Goal: Task Accomplishment & Management: Manage account settings

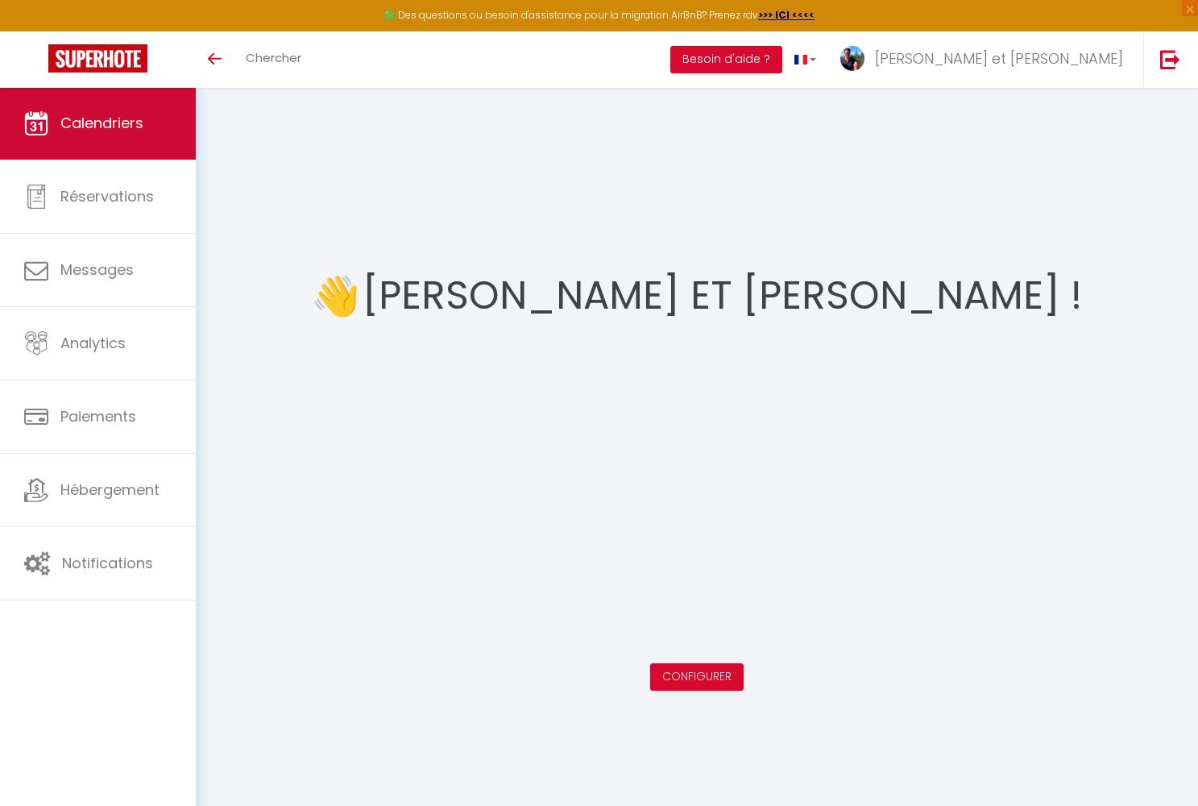
click at [88, 132] on span "Calendriers" at bounding box center [101, 123] width 83 height 20
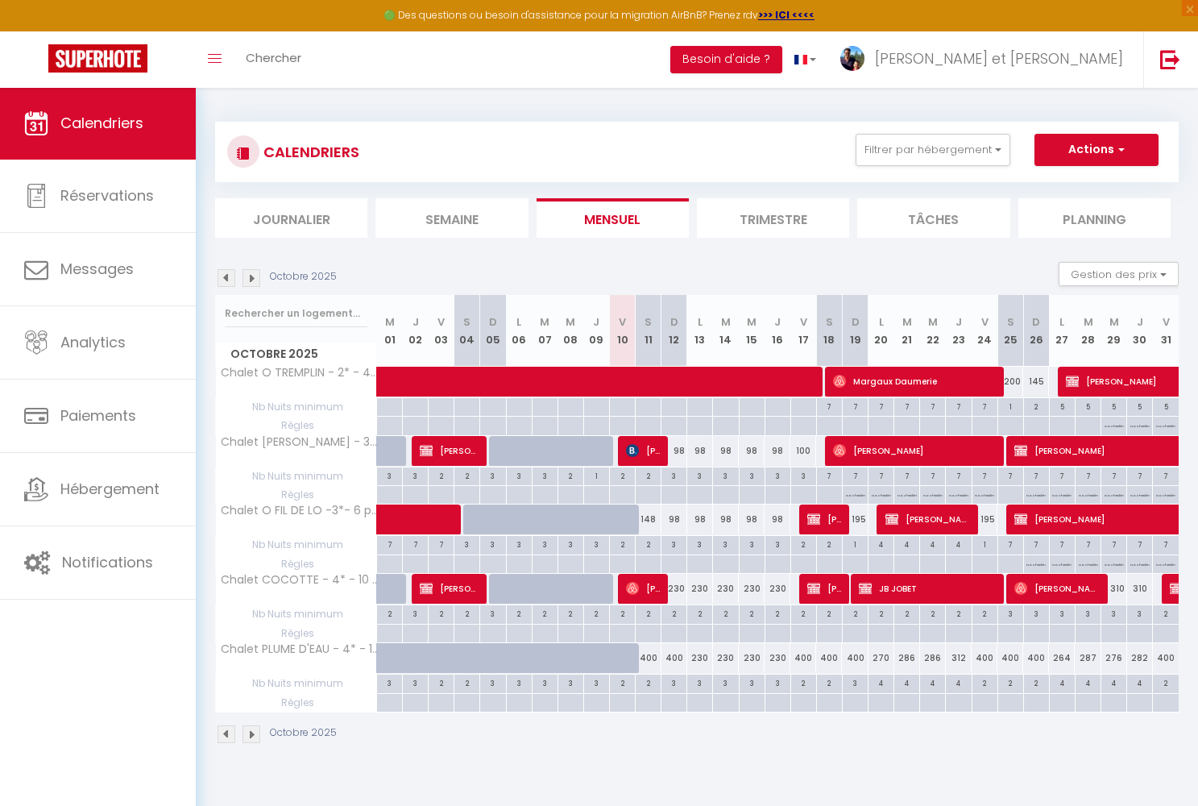
click at [650, 520] on div "148" at bounding box center [649, 519] width 26 height 30
type input "148"
type input "Sam 11 Octobre 2025"
type input "Dim 12 Octobre 2025"
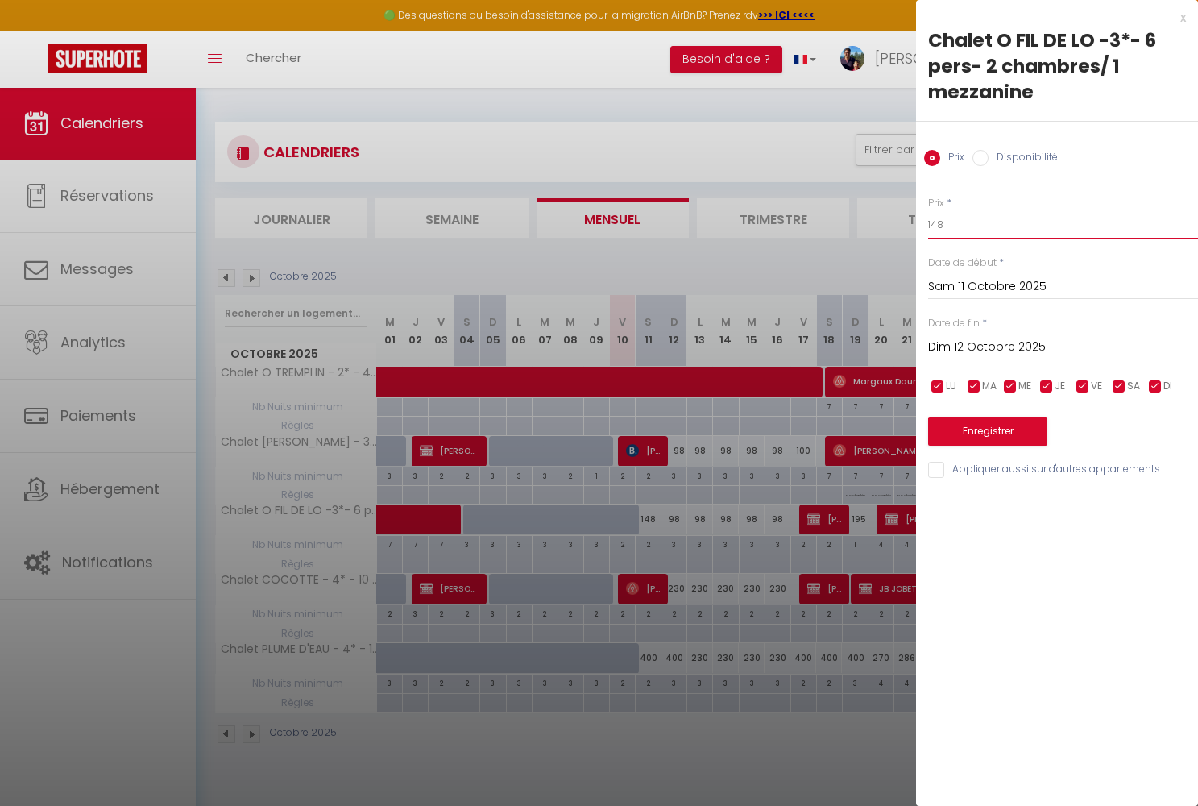
click at [953, 221] on input "148" at bounding box center [1063, 224] width 270 height 29
type input "1"
type input "200"
click at [978, 431] on button "Enregistrer" at bounding box center [987, 431] width 119 height 29
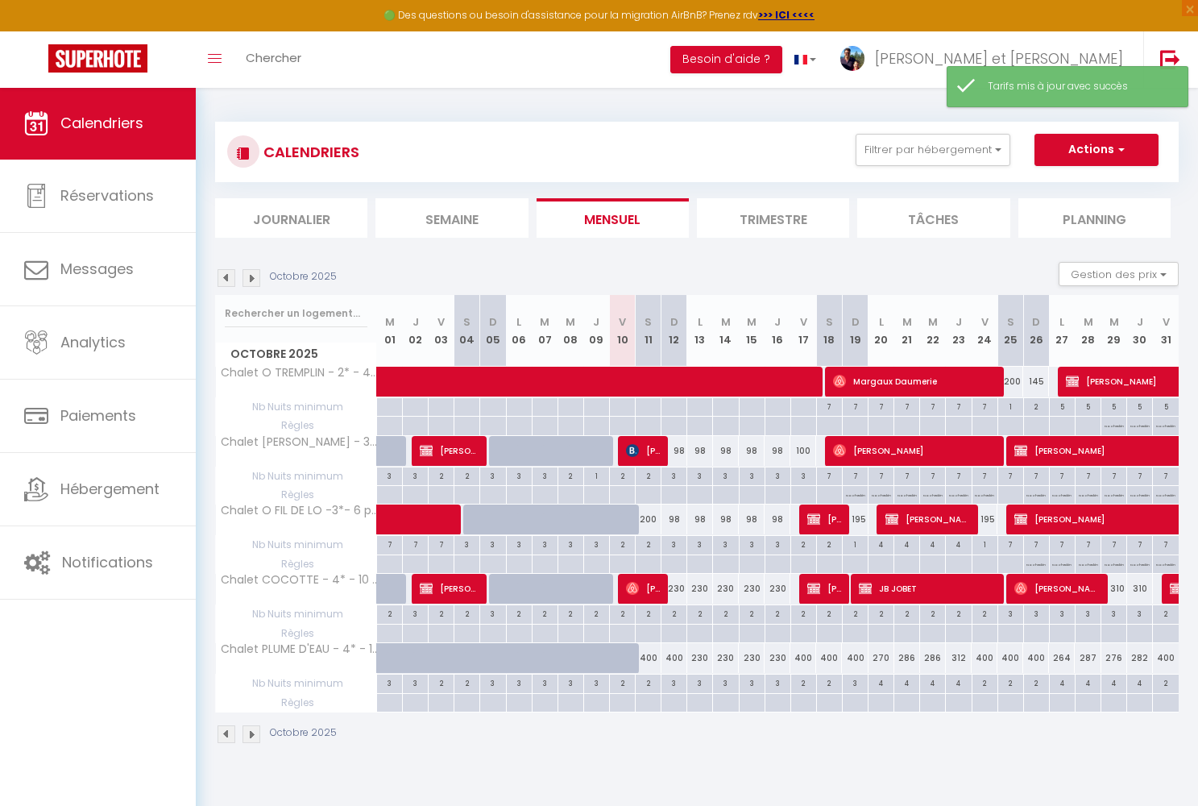
click at [677, 474] on div "3" at bounding box center [674, 474] width 25 height 15
type input "3"
type input "Dim 12 Octobre 2025"
type input "Lun 13 Octobre 2025"
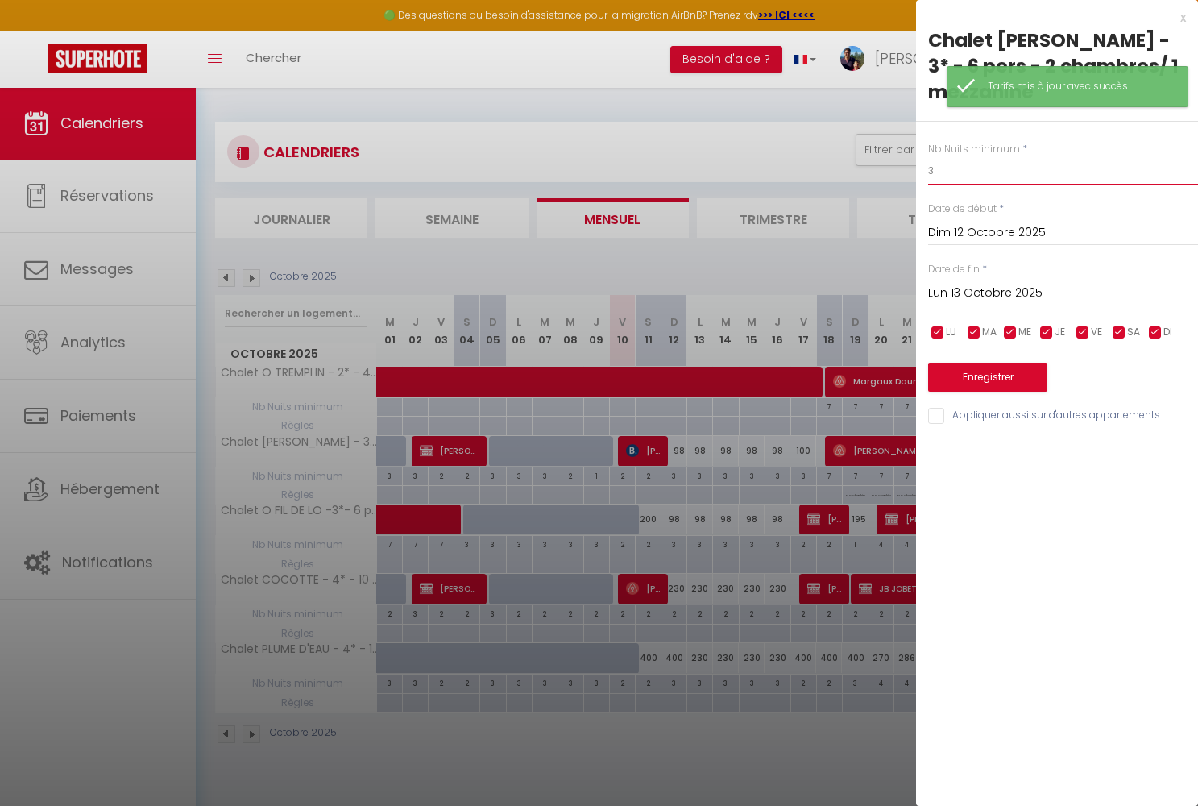
click at [946, 156] on input "3" at bounding box center [1063, 170] width 270 height 29
type input "1"
click at [980, 363] on button "Enregistrer" at bounding box center [987, 377] width 119 height 29
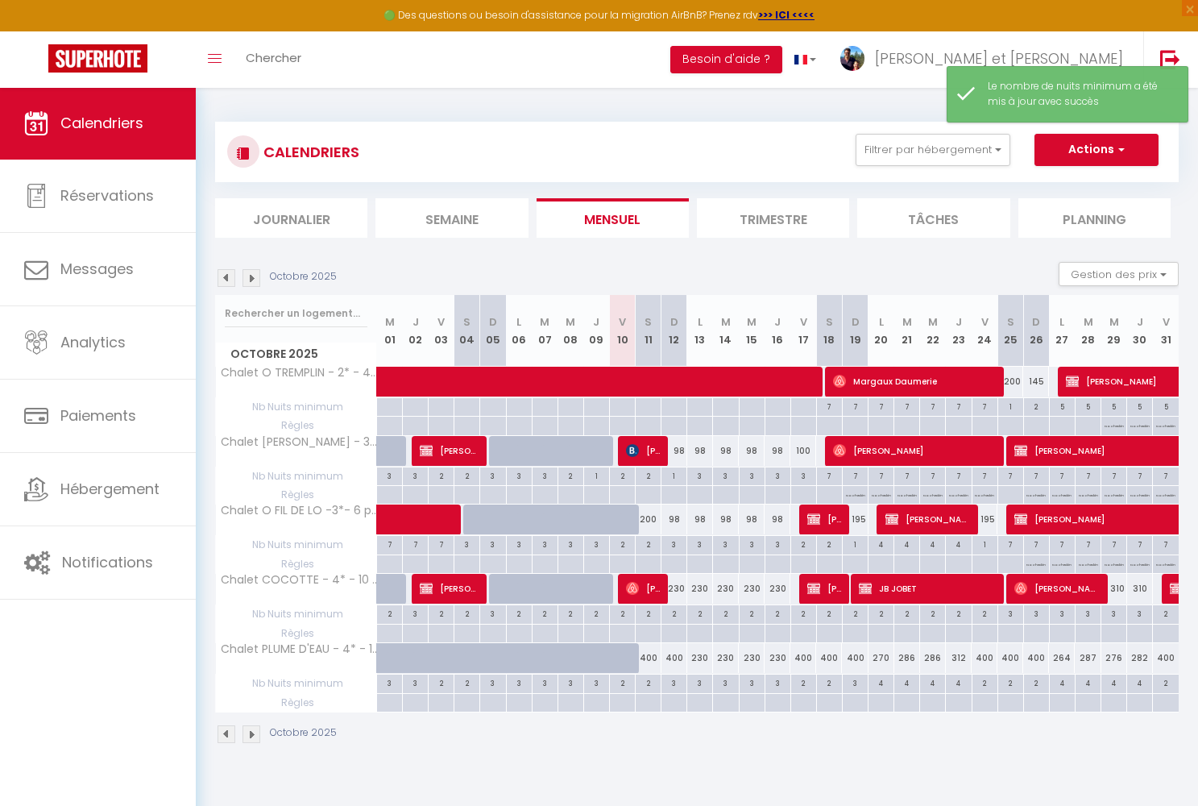
click at [649, 544] on div "2" at bounding box center [648, 543] width 25 height 15
type input "2"
type input "Sam 11 Octobre 2025"
type input "Dim 12 Octobre 2025"
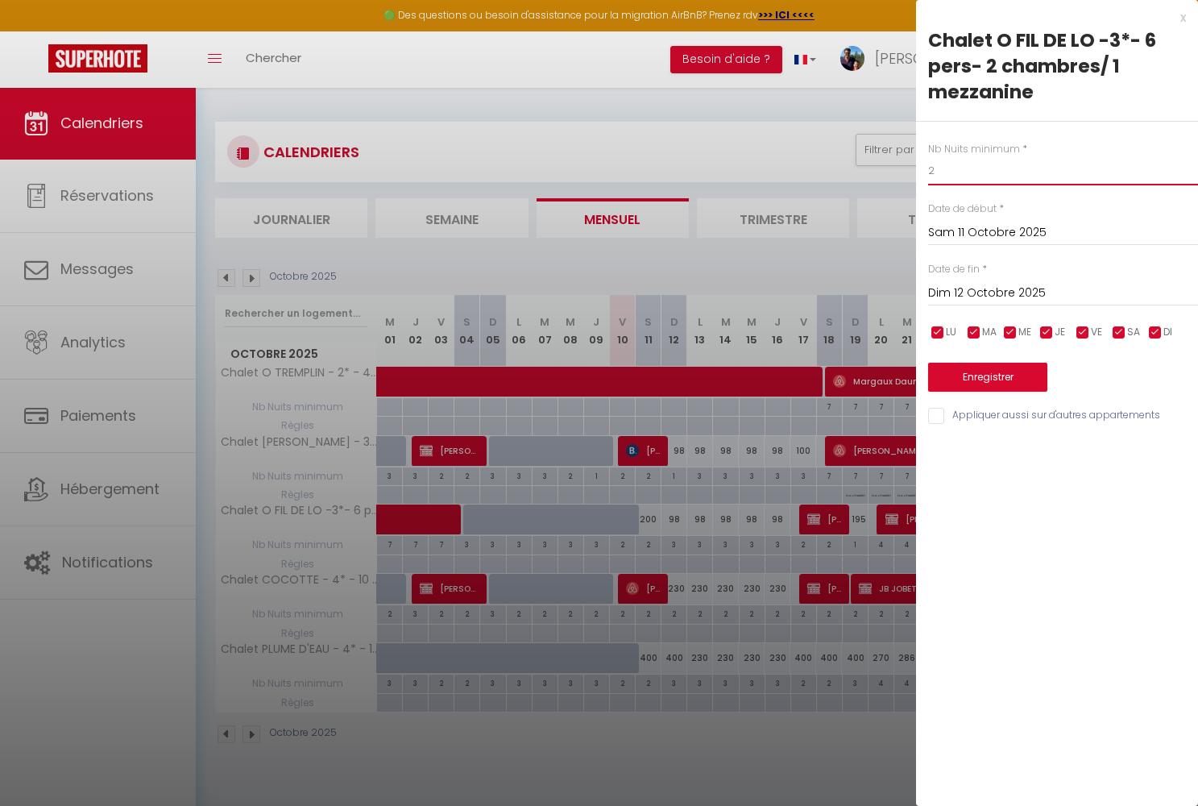
click at [943, 170] on input "2" at bounding box center [1063, 170] width 270 height 29
type input "1"
click at [957, 383] on button "Enregistrer" at bounding box center [987, 377] width 119 height 29
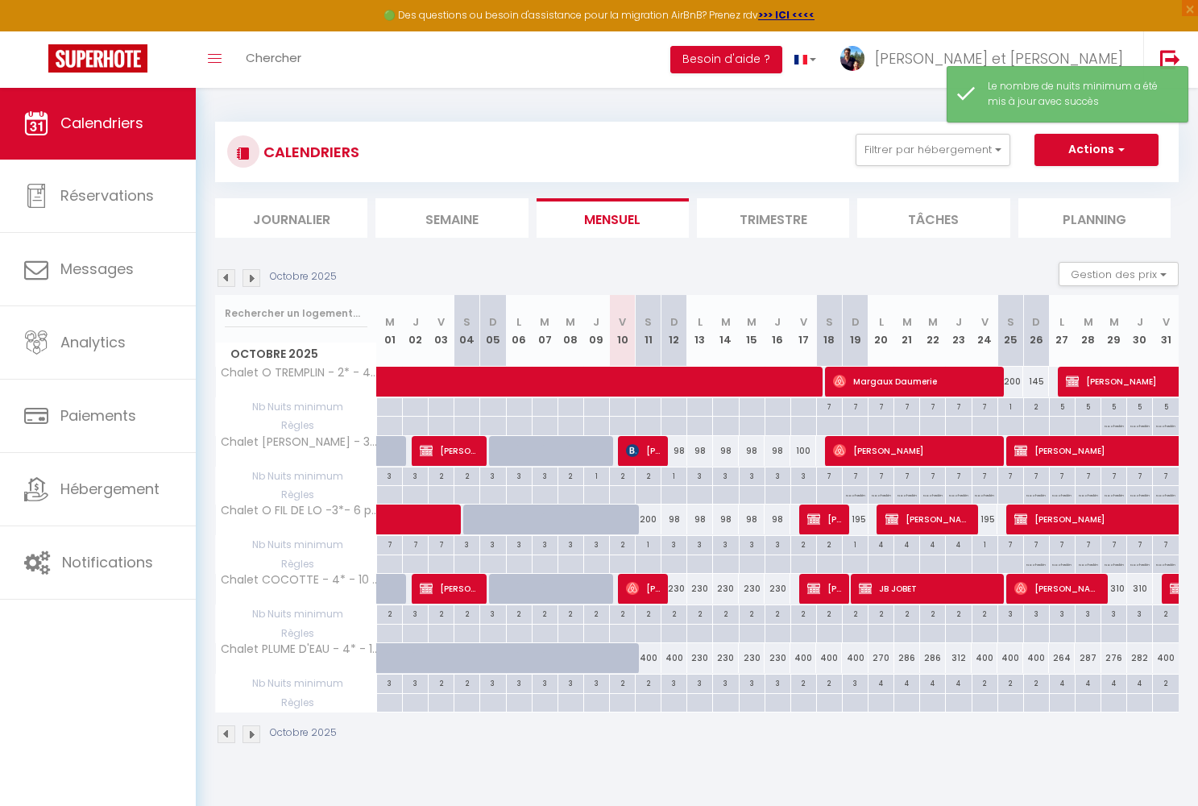
click at [675, 470] on div "1" at bounding box center [674, 474] width 25 height 15
type input "1"
type input "Dim 12 Octobre 2025"
type input "Lun 13 Octobre 2025"
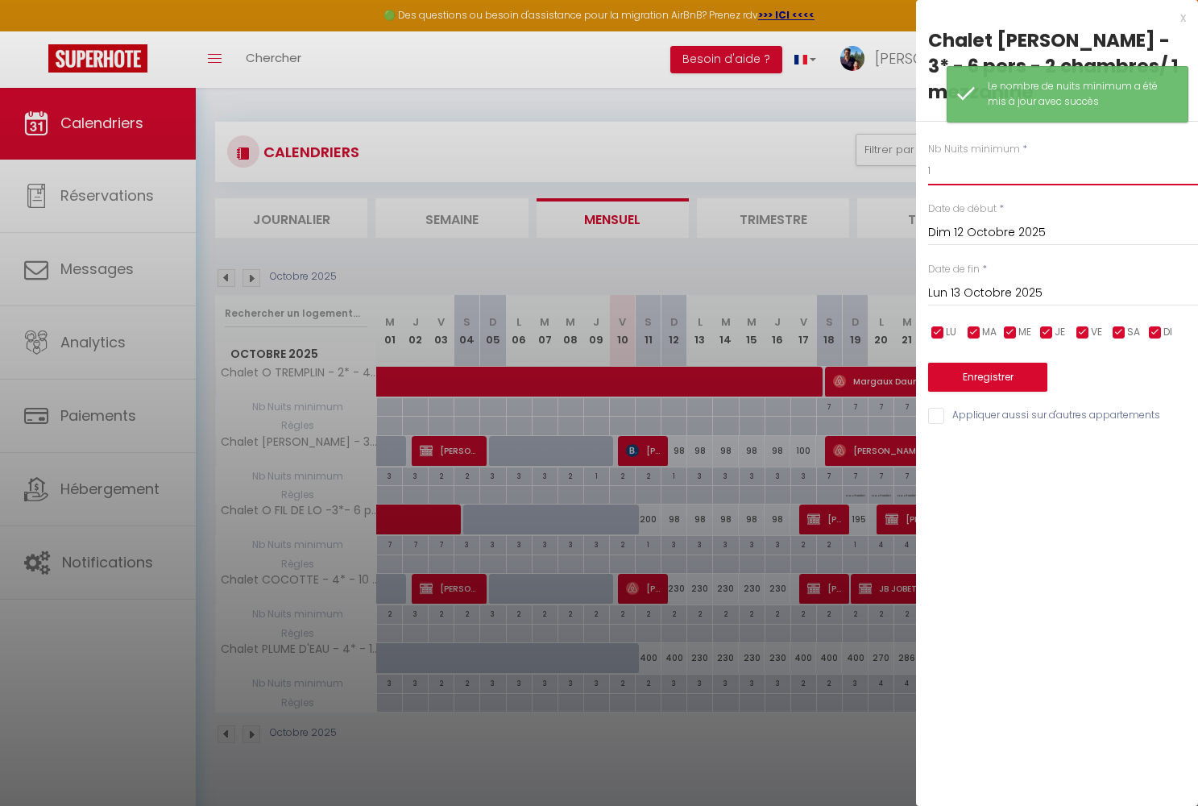
click at [938, 156] on input "1" at bounding box center [1063, 170] width 270 height 29
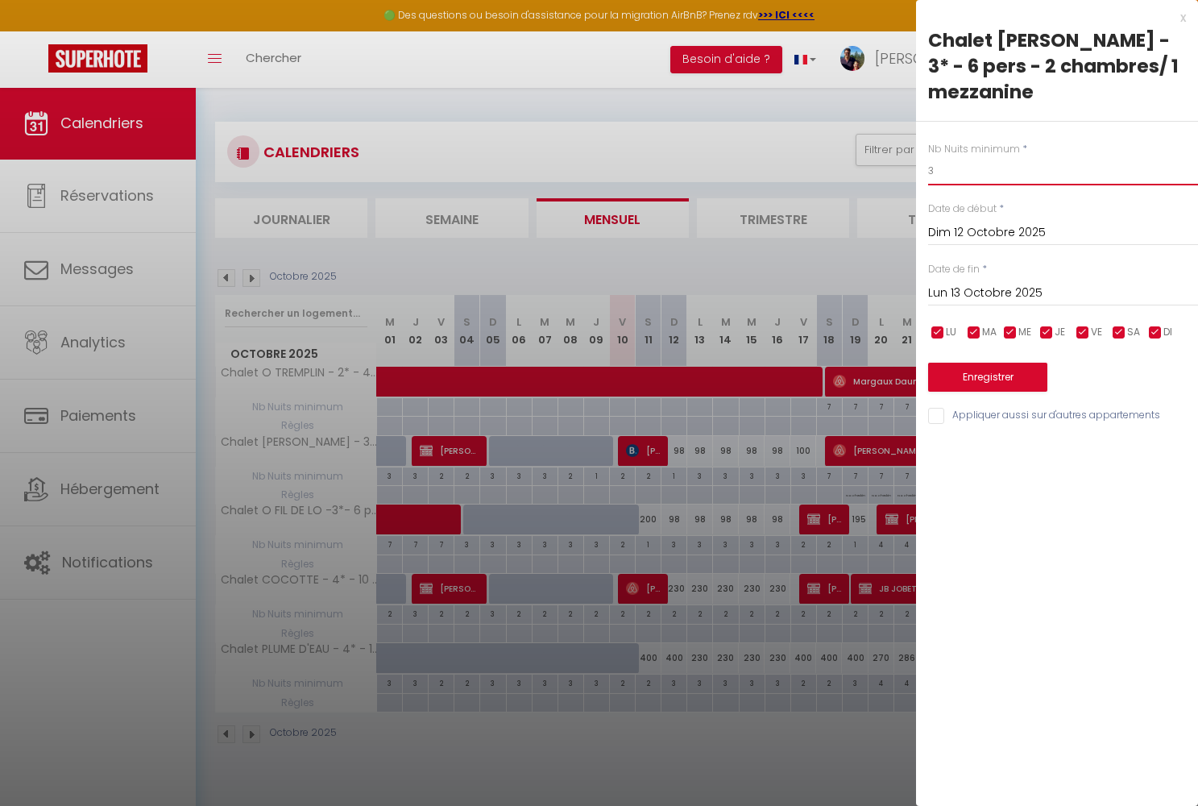
type input "3"
click at [961, 363] on button "Enregistrer" at bounding box center [987, 377] width 119 height 29
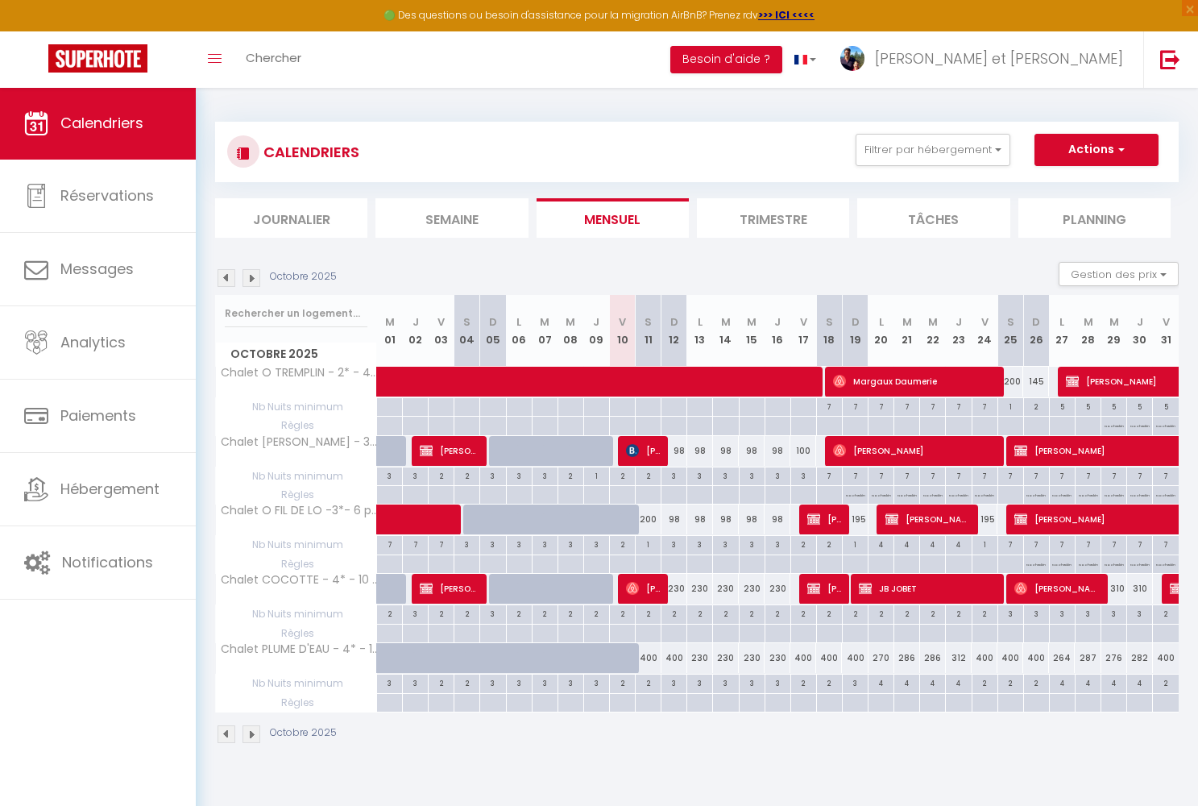
click at [699, 475] on div "3" at bounding box center [699, 474] width 25 height 15
type input "3"
type input "Lun 13 Octobre 2025"
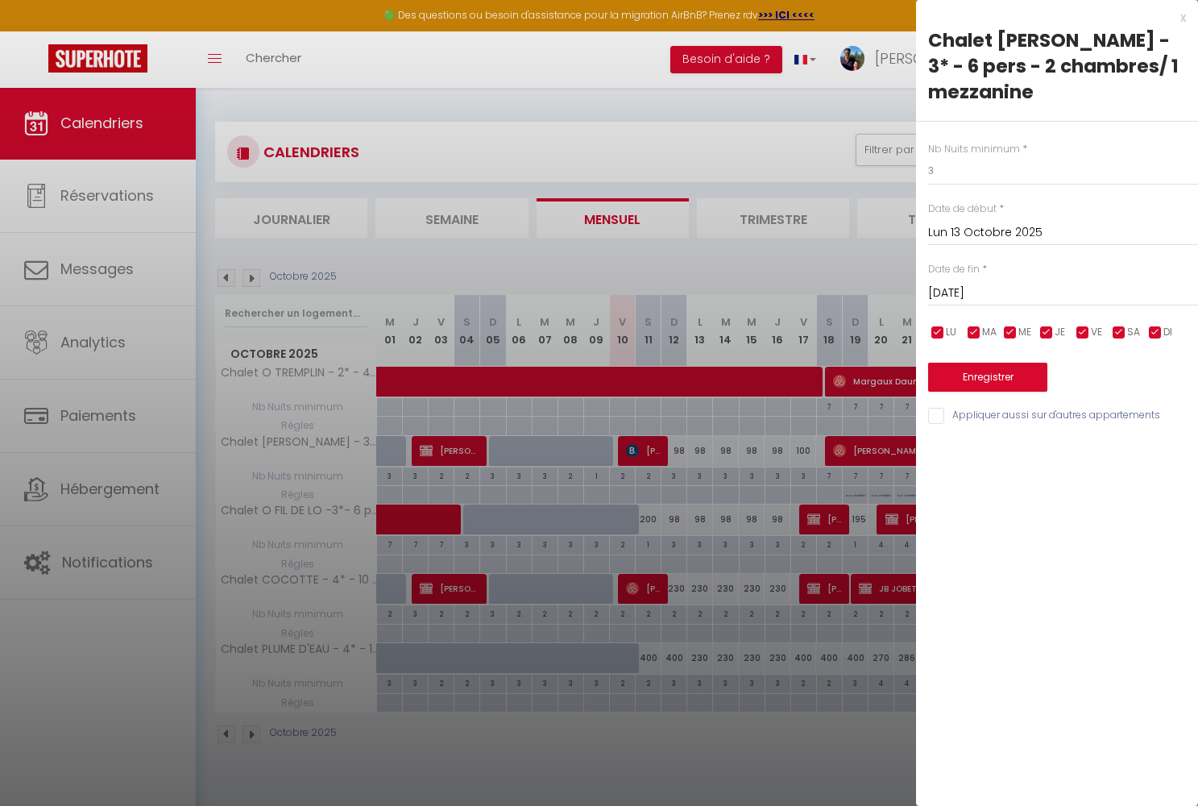
click at [972, 283] on input "Mar 14 Octobre 2025" at bounding box center [1063, 293] width 270 height 21
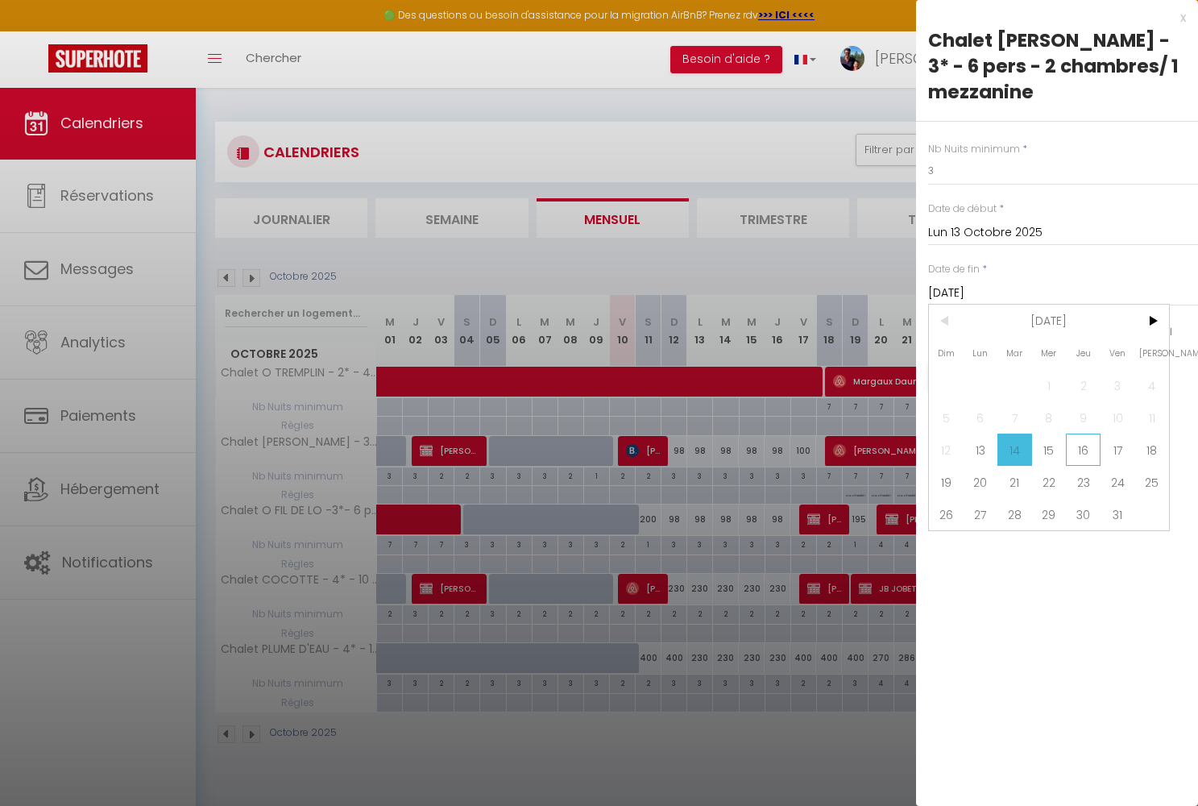
click at [1082, 434] on span "16" at bounding box center [1083, 450] width 35 height 32
type input "Jeu 16 Octobre 2025"
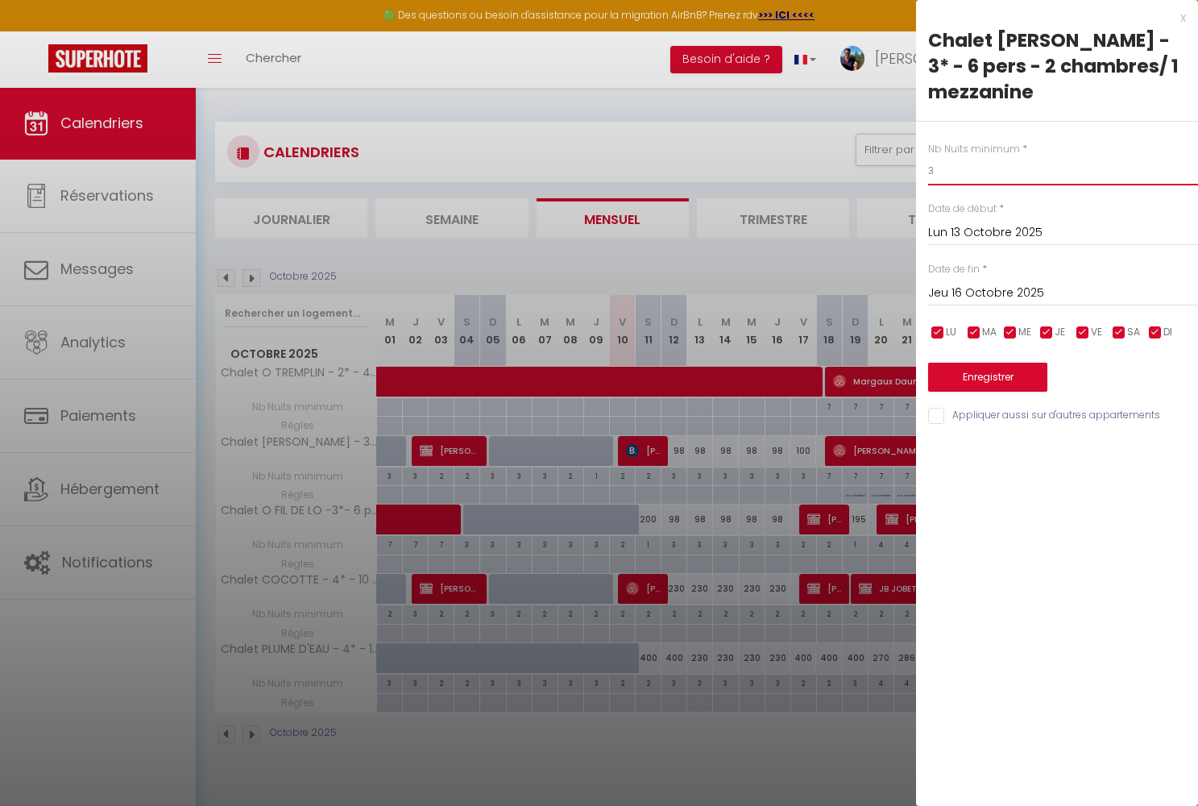
click at [940, 156] on input "3" at bounding box center [1063, 170] width 270 height 29
type input "2"
click at [969, 363] on button "Enregistrer" at bounding box center [987, 377] width 119 height 29
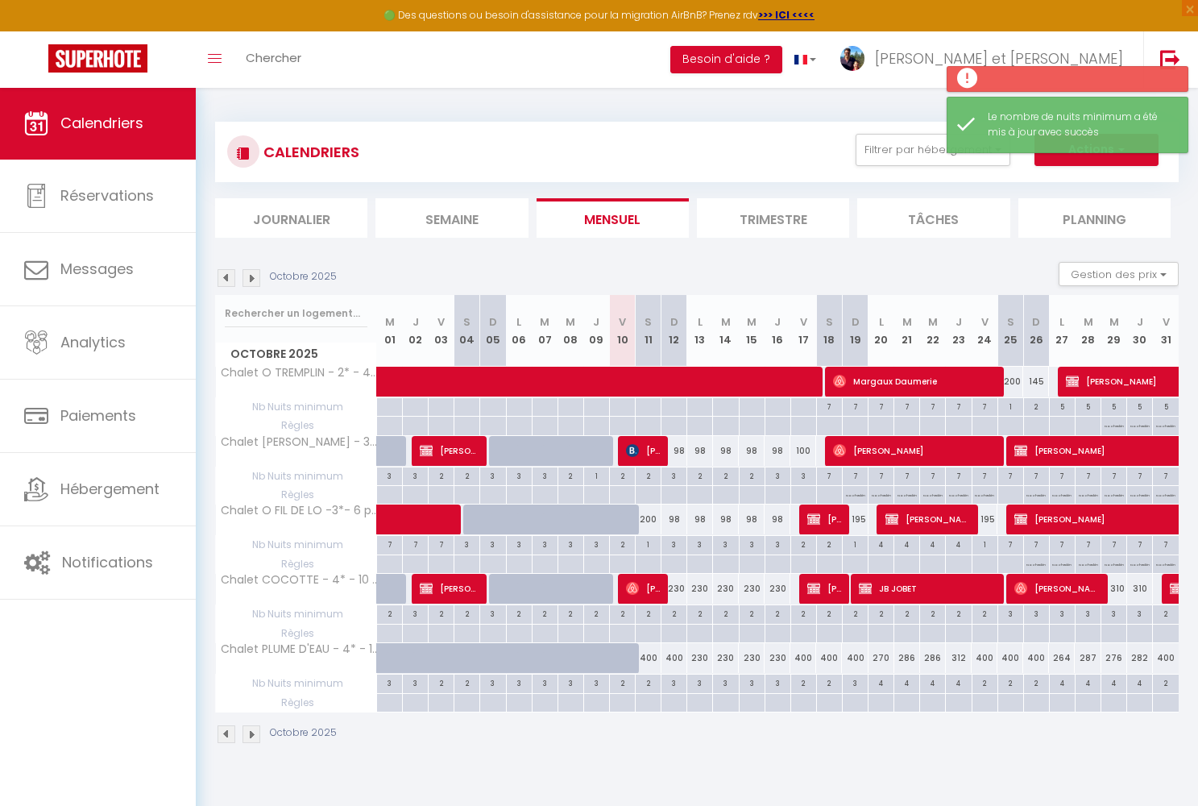
click at [779, 476] on div "3" at bounding box center [778, 474] width 25 height 15
type input "3"
type input "Jeu 16 Octobre 2025"
type input "Ven 17 Octobre 2025"
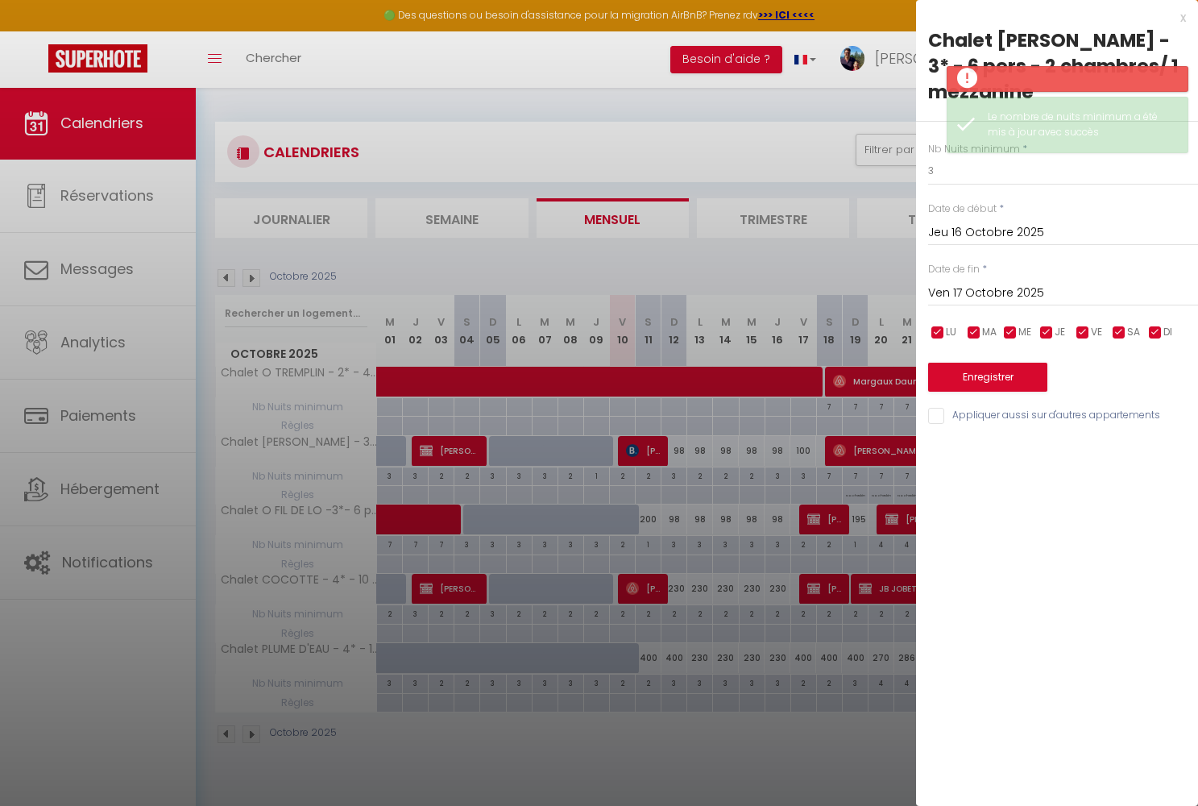
click at [740, 496] on div at bounding box center [599, 403] width 1198 height 806
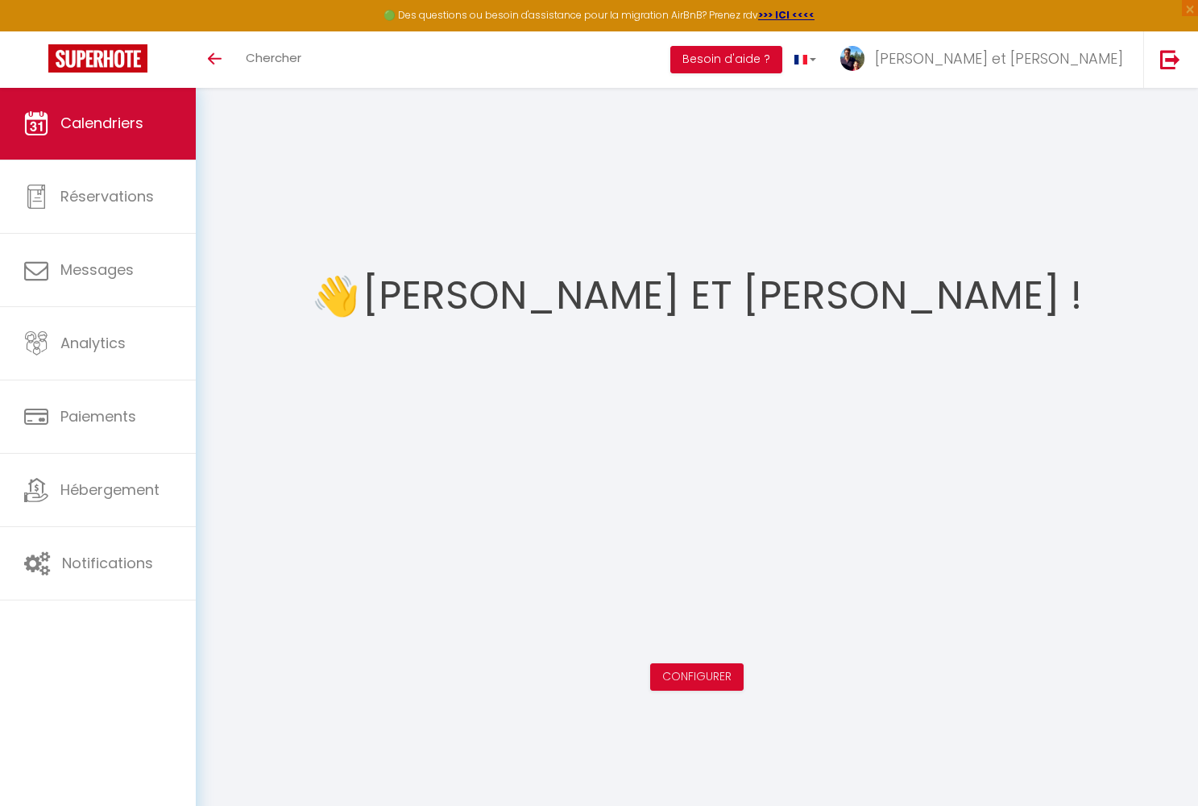
click at [93, 118] on span "Calendriers" at bounding box center [101, 123] width 83 height 20
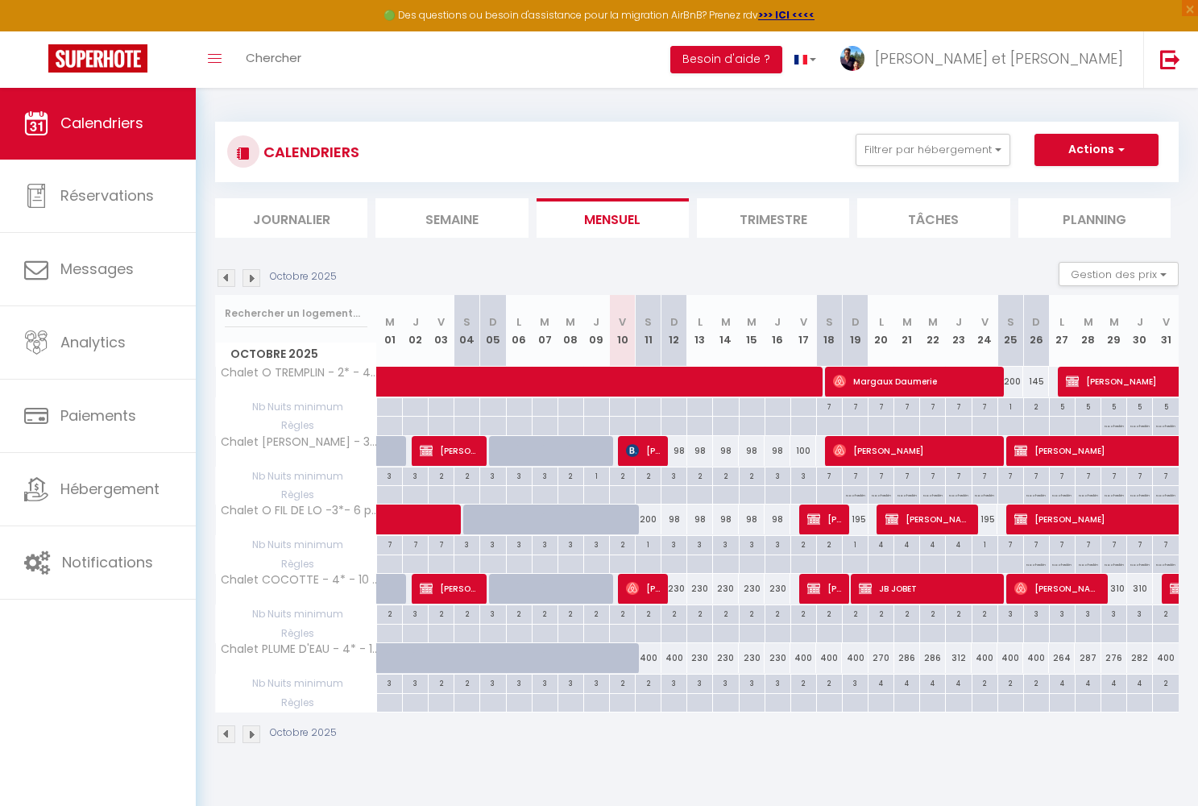
click at [651, 516] on div "200" at bounding box center [649, 519] width 26 height 30
type input "200"
type input "Sam 11 Octobre 2025"
type input "Dim 12 Octobre 2025"
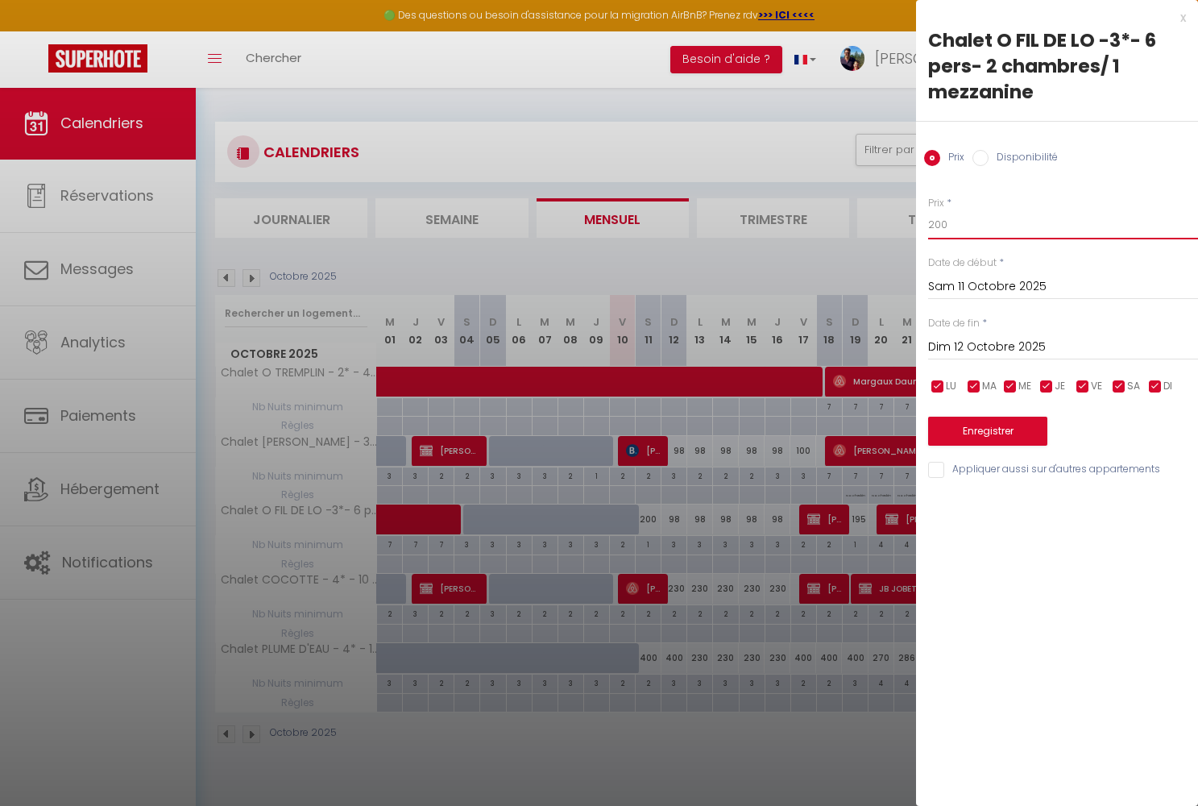
click at [953, 224] on input "200" at bounding box center [1063, 224] width 270 height 29
type input "2"
type input "160"
click at [1019, 426] on button "Enregistrer" at bounding box center [987, 431] width 119 height 29
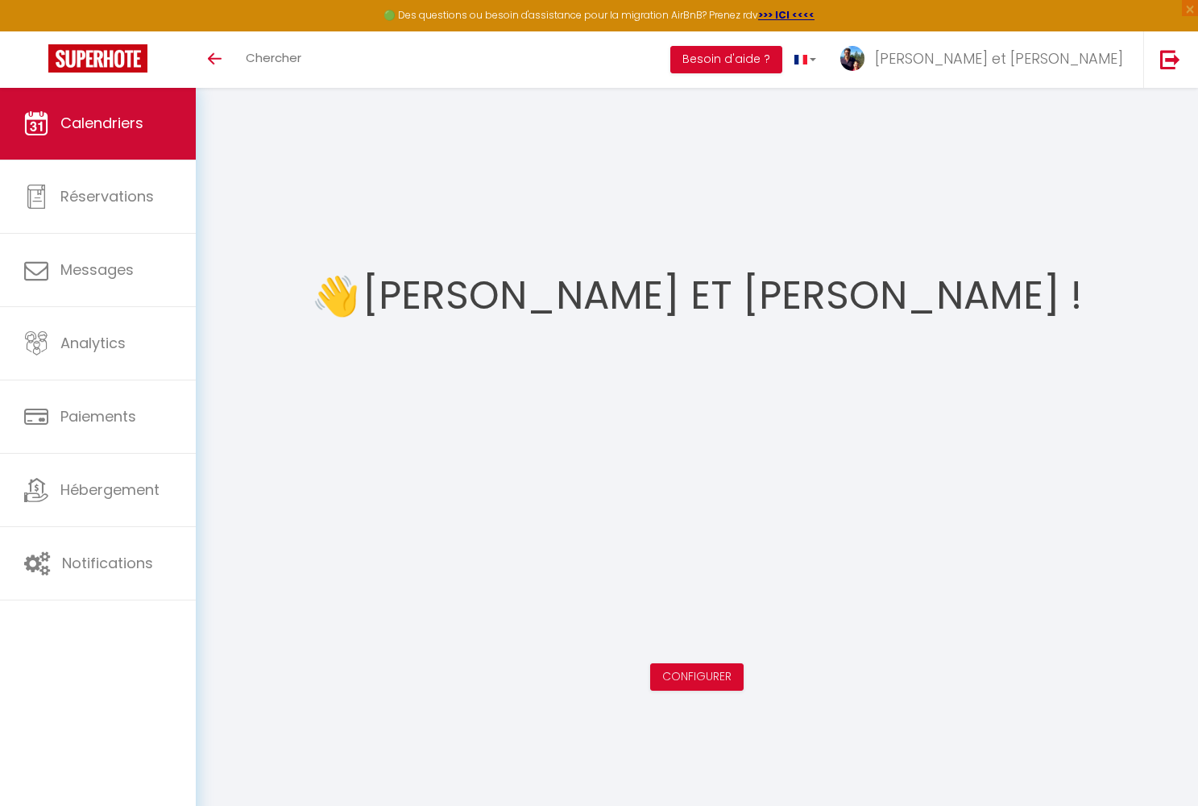
click at [110, 127] on span "Calendriers" at bounding box center [101, 123] width 83 height 20
